Goal: Navigation & Orientation: Understand site structure

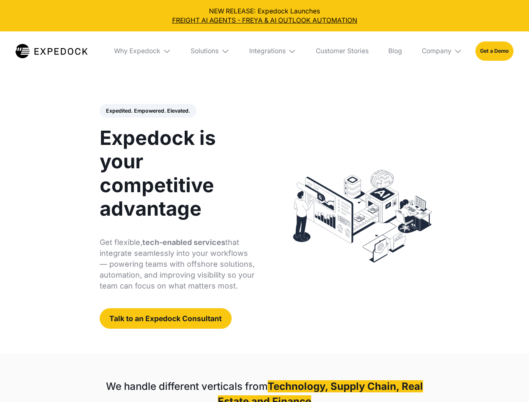
select select
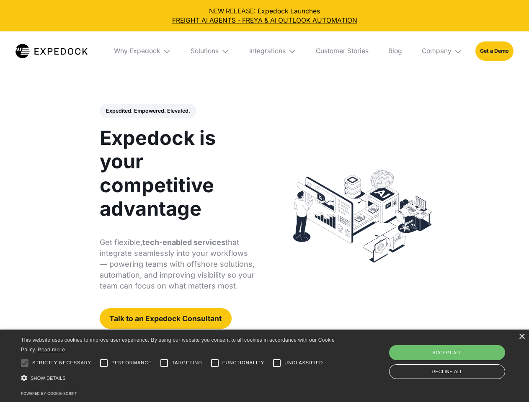
click at [264, 51] on div "Integrations" at bounding box center [267, 51] width 36 height 8
click at [143, 51] on div "Why Expedock" at bounding box center [137, 51] width 47 height 8
click at [211, 51] on div "Solutions" at bounding box center [205, 51] width 28 height 8
click at [273, 51] on div "Integrations" at bounding box center [260, 51] width 36 height 8
click at [442, 51] on div "Company" at bounding box center [437, 51] width 30 height 8
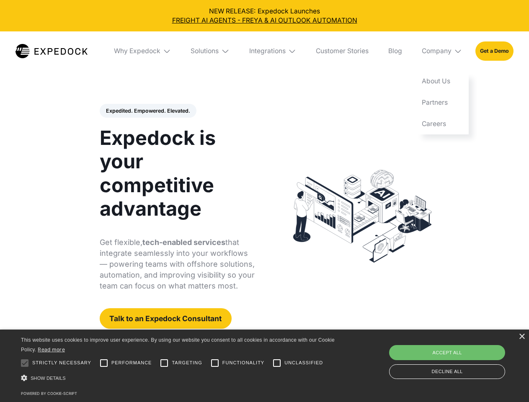
click at [147, 111] on div "Expedited. Empowered. Elevated. Automate Freight Document Extraction at 99.97% …" at bounding box center [177, 216] width 155 height 225
click at [25, 363] on div at bounding box center [24, 363] width 17 height 17
click at [104, 363] on input "Performance" at bounding box center [104, 363] width 17 height 17
checkbox input "true"
click at [164, 363] on input "Targeting" at bounding box center [164, 363] width 17 height 17
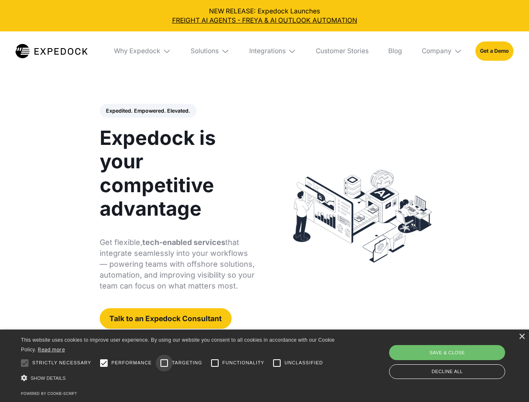
checkbox input "true"
click at [215, 363] on input "Functionality" at bounding box center [215, 363] width 17 height 17
checkbox input "true"
